Goal: Feedback & Contribution: Leave review/rating

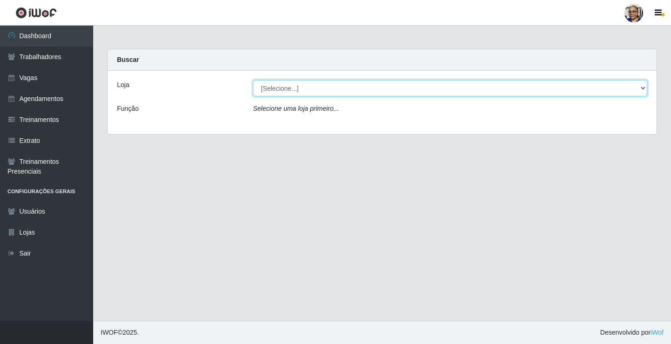
click at [641, 88] on select "[Selecione...] Mercadinho [GEOGRAPHIC_DATA]" at bounding box center [450, 88] width 394 height 16
select select "345"
click at [253, 80] on select "[Selecione...] Mercadinho [GEOGRAPHIC_DATA]" at bounding box center [450, 88] width 394 height 16
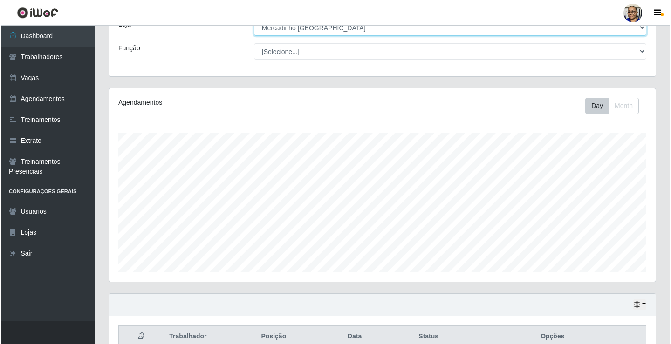
scroll to position [186, 0]
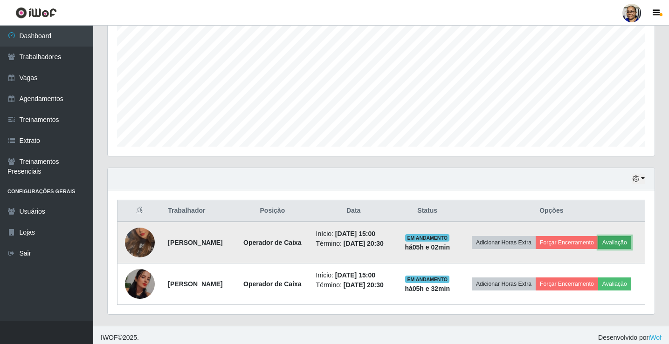
click at [598, 249] on button "Avaliação" at bounding box center [614, 242] width 33 height 13
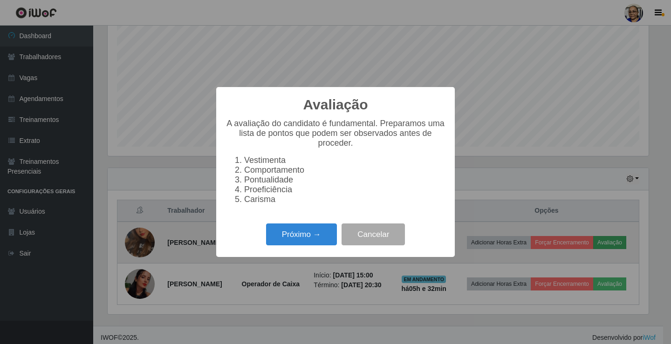
scroll to position [193, 541]
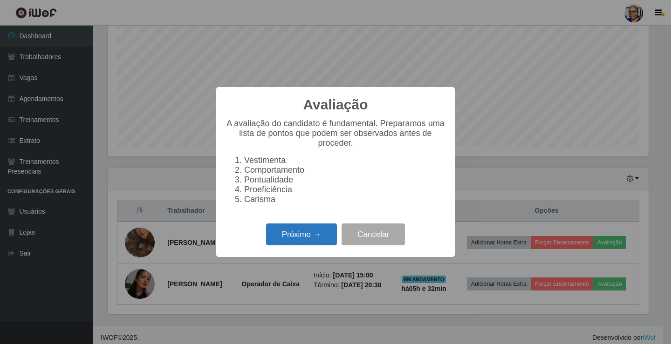
click at [301, 239] on button "Próximo →" at bounding box center [301, 235] width 71 height 22
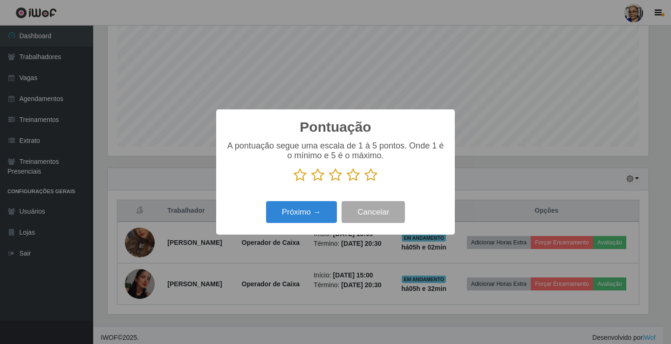
scroll to position [465754, 465407]
click at [370, 176] on icon at bounding box center [370, 175] width 13 height 14
click at [364, 182] on input "radio" at bounding box center [364, 182] width 0 height 0
click at [319, 212] on button "Próximo →" at bounding box center [301, 212] width 71 height 22
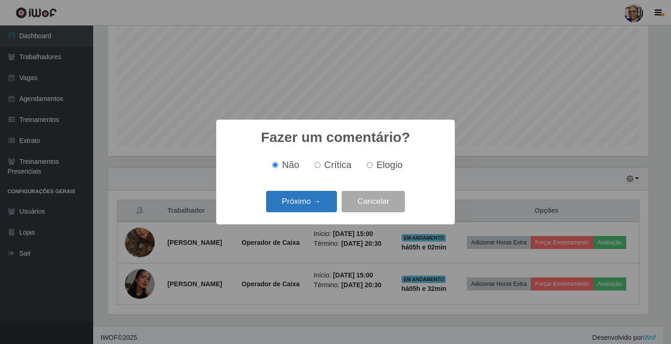
click at [320, 206] on button "Próximo →" at bounding box center [301, 202] width 71 height 22
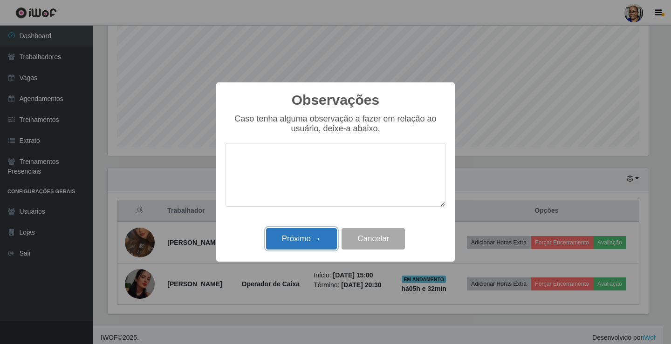
click at [317, 238] on button "Próximo →" at bounding box center [301, 239] width 71 height 22
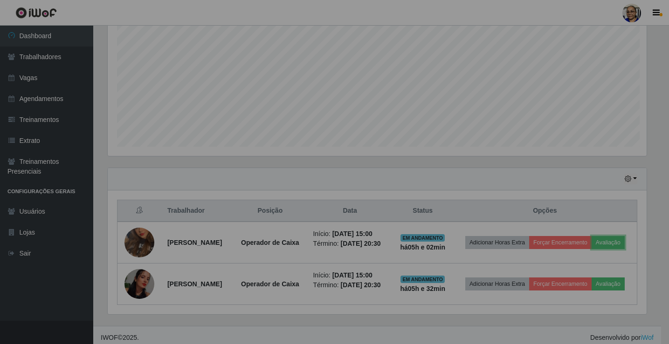
scroll to position [193, 547]
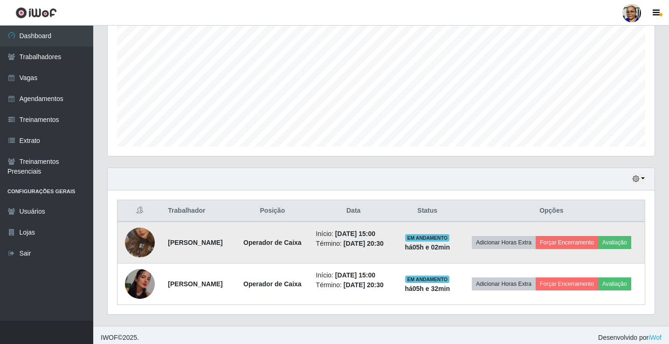
click at [134, 247] on img at bounding box center [140, 242] width 30 height 53
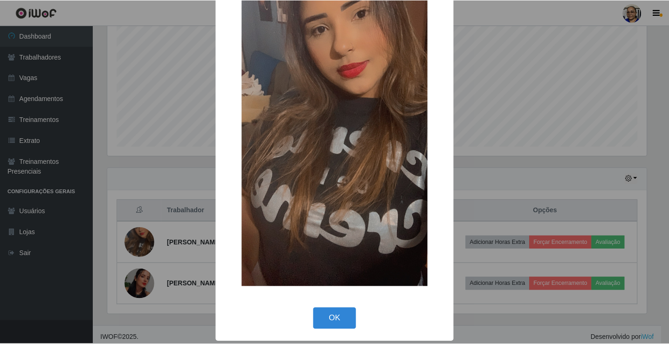
scroll to position [68, 0]
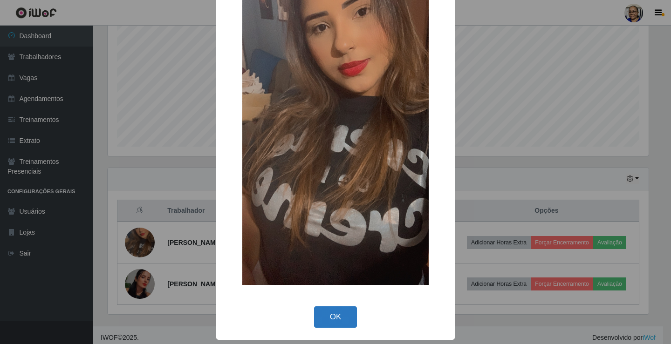
click at [330, 320] on button "OK" at bounding box center [335, 318] width 43 height 22
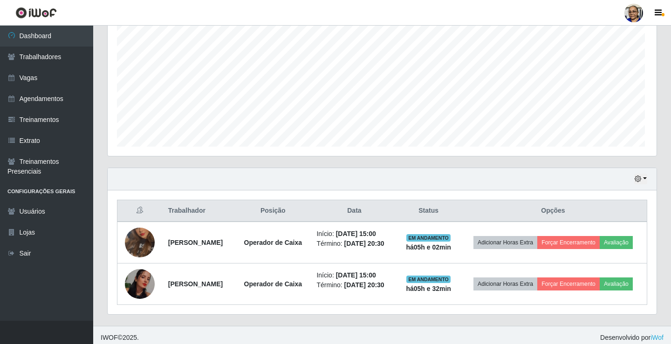
scroll to position [193, 547]
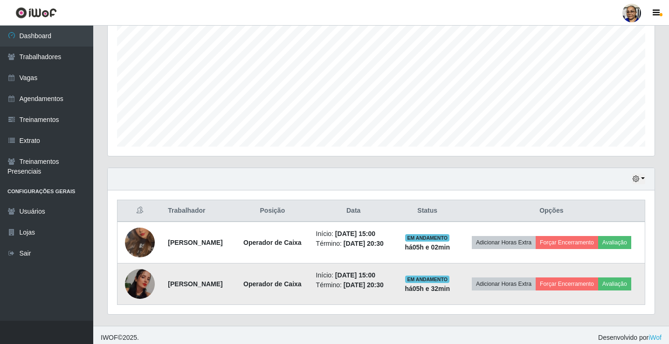
click at [142, 294] on img at bounding box center [140, 284] width 30 height 30
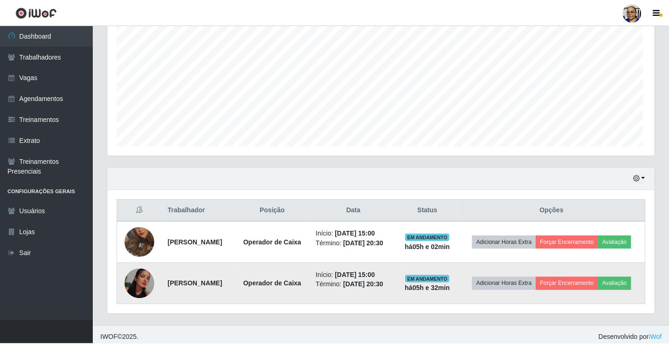
scroll to position [193, 541]
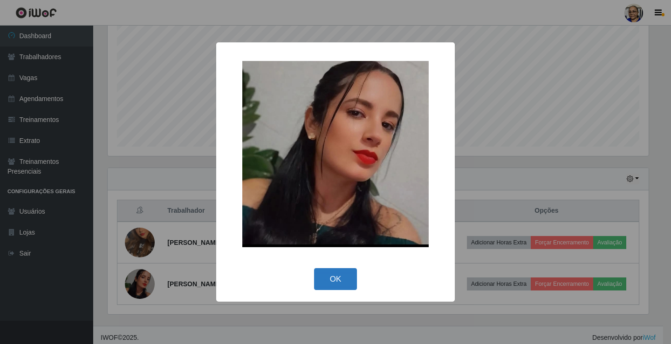
click at [337, 278] on button "OK" at bounding box center [335, 279] width 43 height 22
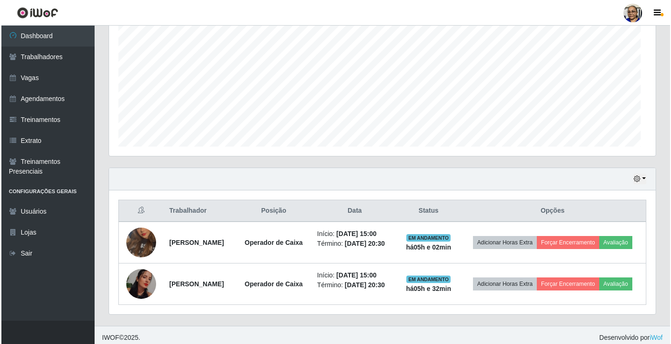
scroll to position [193, 547]
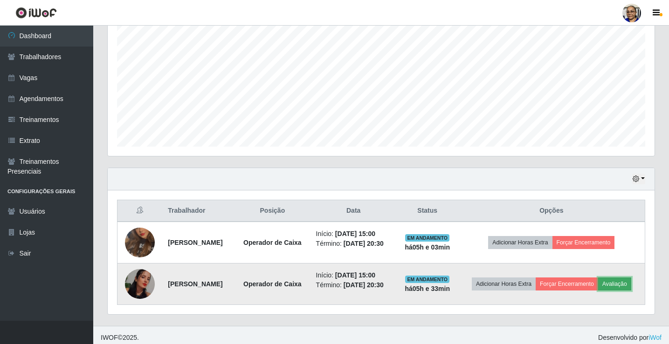
click at [598, 291] on button "Avaliação" at bounding box center [614, 284] width 33 height 13
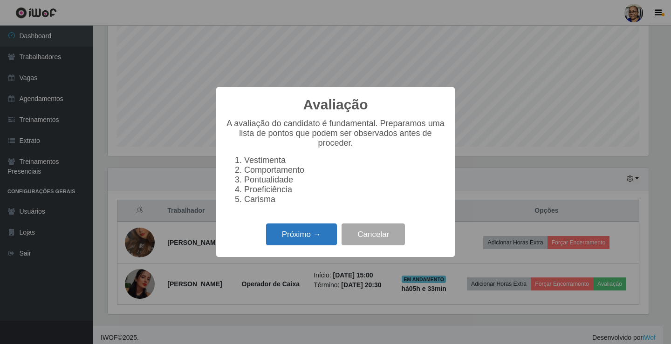
click at [322, 238] on button "Próximo →" at bounding box center [301, 235] width 71 height 22
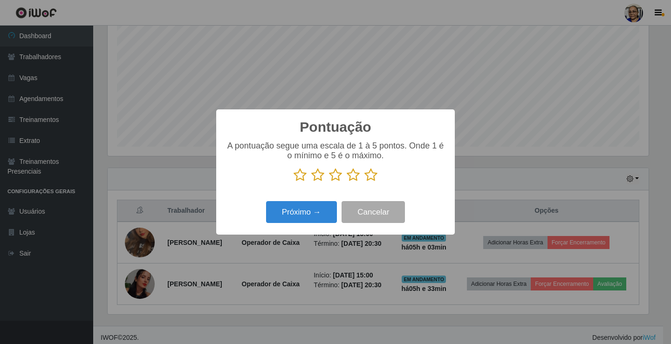
scroll to position [465754, 465407]
click at [368, 176] on icon at bounding box center [370, 175] width 13 height 14
click at [364, 182] on input "radio" at bounding box center [364, 182] width 0 height 0
click at [321, 209] on button "Próximo →" at bounding box center [301, 212] width 71 height 22
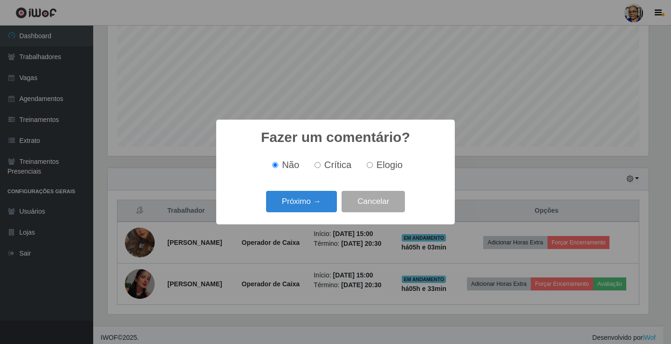
click at [321, 210] on button "Próximo →" at bounding box center [301, 202] width 71 height 22
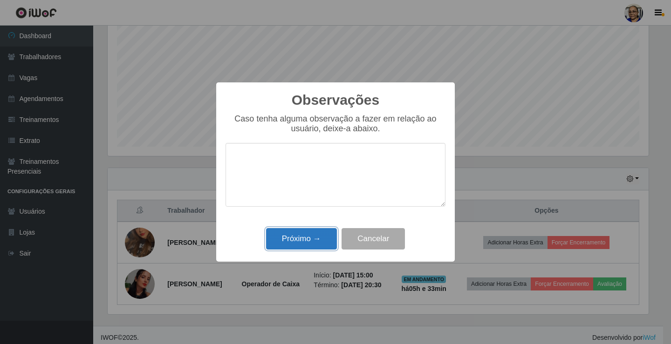
click at [309, 238] on button "Próximo →" at bounding box center [301, 239] width 71 height 22
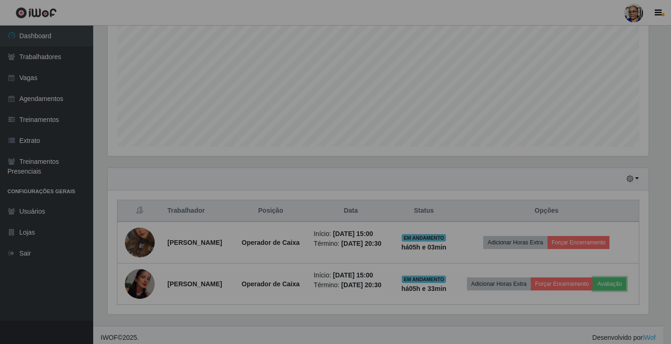
scroll to position [193, 547]
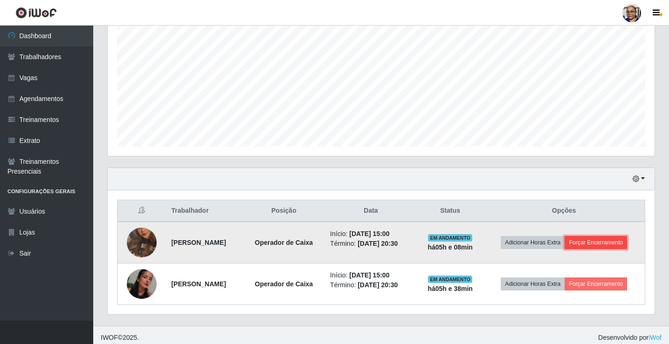
click at [620, 239] on button "Forçar Encerramento" at bounding box center [595, 242] width 62 height 13
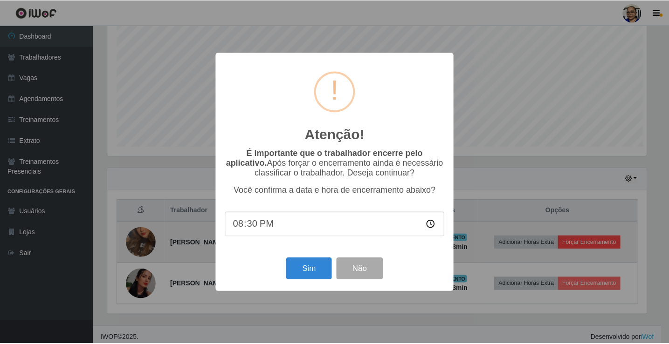
scroll to position [193, 541]
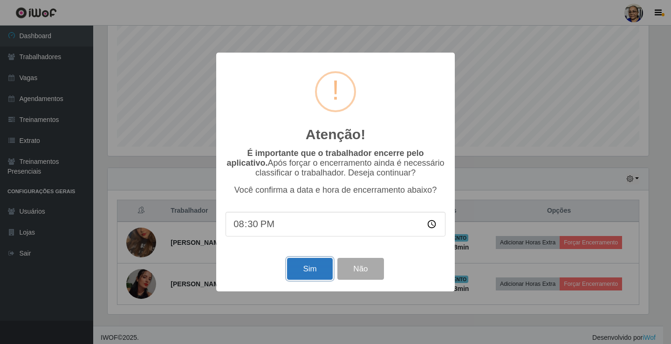
click at [310, 274] on button "Sim" at bounding box center [309, 269] width 45 height 22
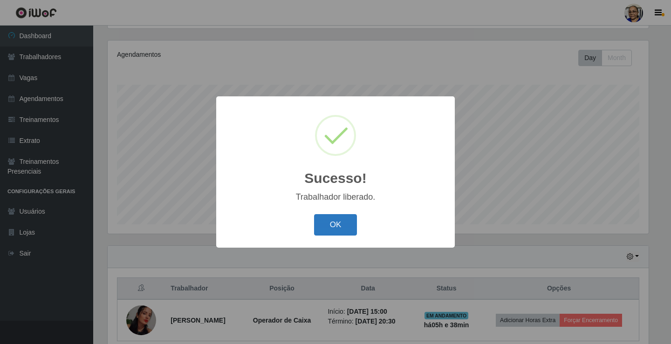
click at [328, 220] on button "OK" at bounding box center [335, 225] width 43 height 22
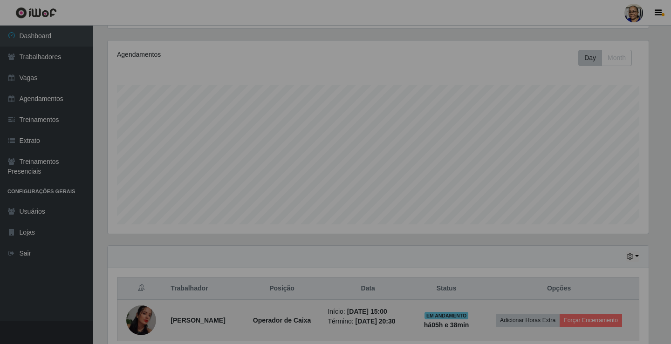
scroll to position [193, 547]
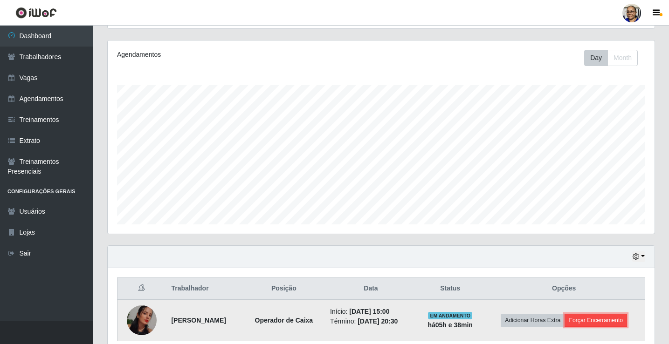
click at [606, 320] on button "Forçar Encerramento" at bounding box center [595, 320] width 62 height 13
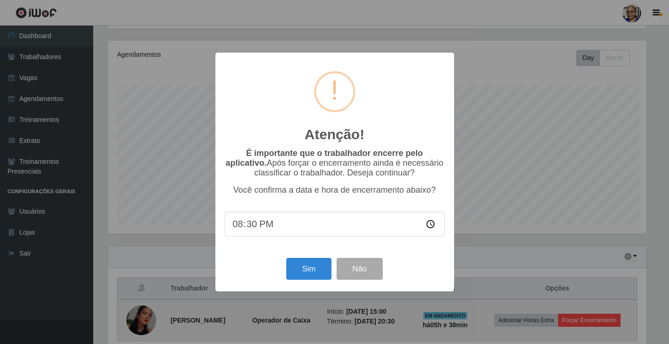
scroll to position [193, 541]
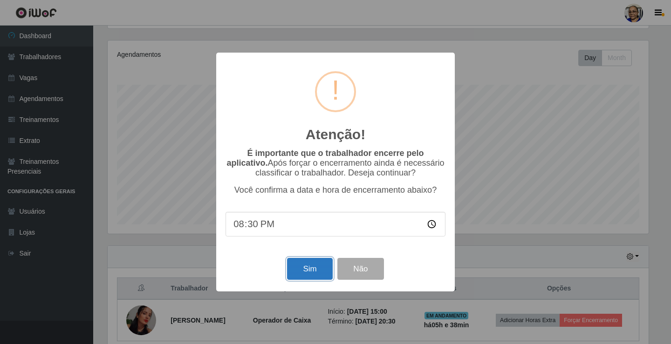
click at [309, 274] on button "Sim" at bounding box center [309, 269] width 45 height 22
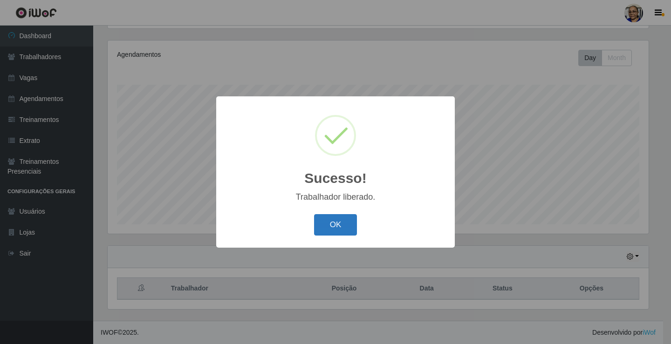
click at [336, 220] on button "OK" at bounding box center [335, 225] width 43 height 22
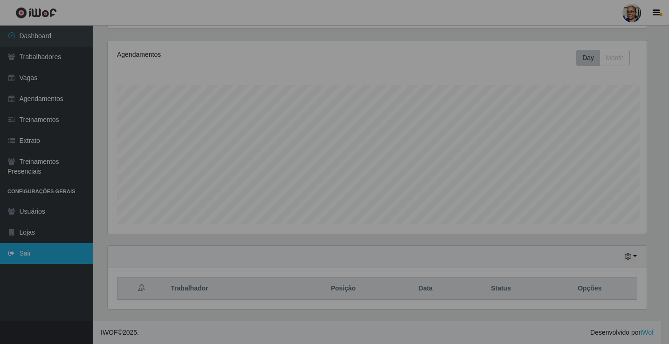
scroll to position [193, 547]
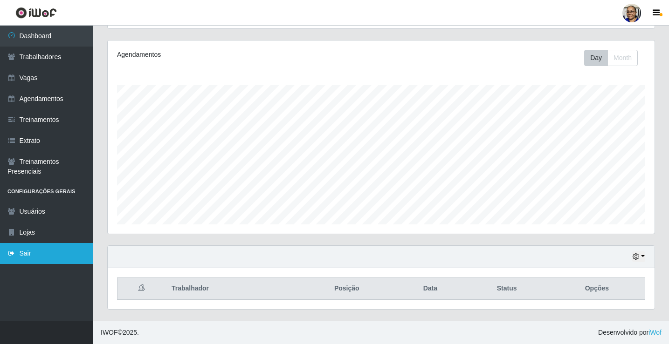
click at [29, 257] on link "Sair" at bounding box center [46, 253] width 93 height 21
